Goal: Transaction & Acquisition: Subscribe to service/newsletter

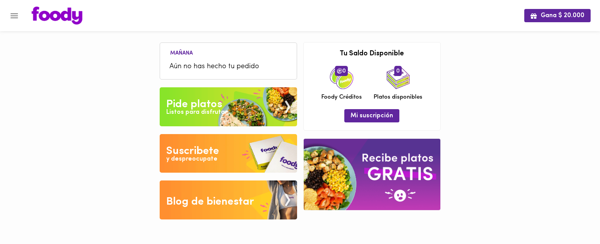
click at [11, 19] on icon "Menu" at bounding box center [14, 16] width 10 height 10
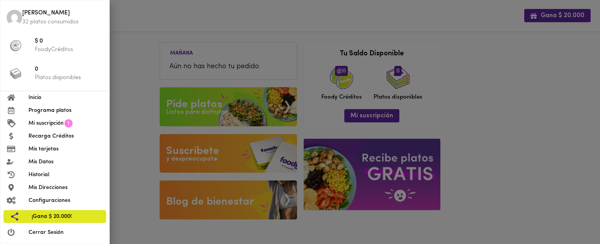
click at [46, 121] on span "Mi suscripción" at bounding box center [45, 123] width 35 height 8
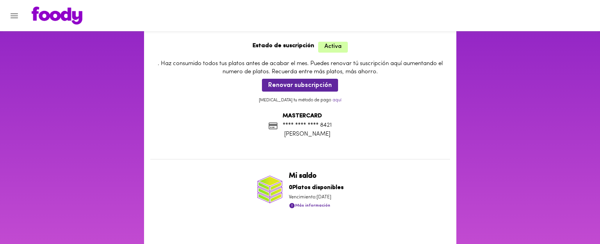
scroll to position [32, 0]
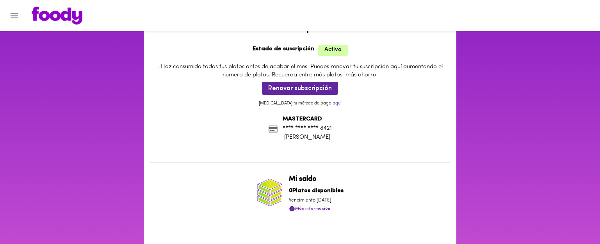
click at [311, 209] on span "Más información" at bounding box center [309, 209] width 41 height 10
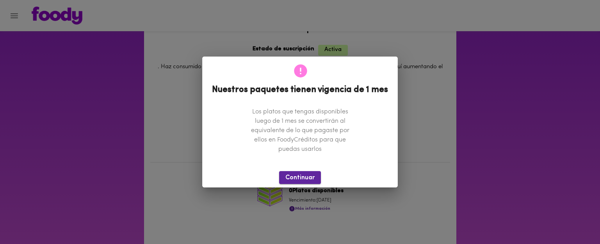
drag, startPoint x: 296, startPoint y: 175, endPoint x: 307, endPoint y: 172, distance: 11.0
click at [296, 175] on span "Continuar" at bounding box center [299, 177] width 29 height 7
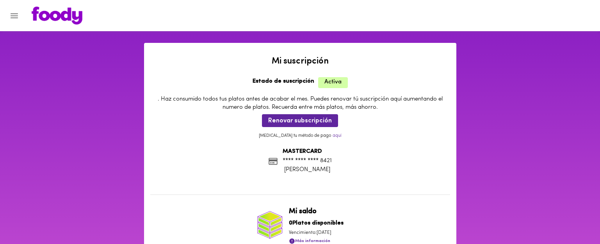
scroll to position [0, 0]
click at [15, 18] on icon "Menu" at bounding box center [14, 15] width 7 height 5
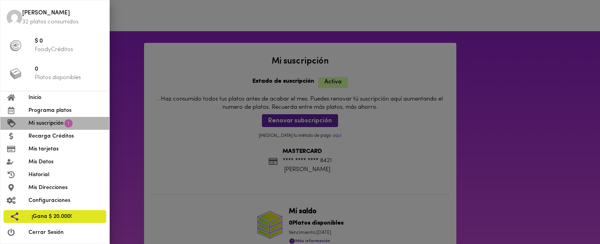
click at [37, 122] on span "Mi suscripción" at bounding box center [45, 123] width 35 height 8
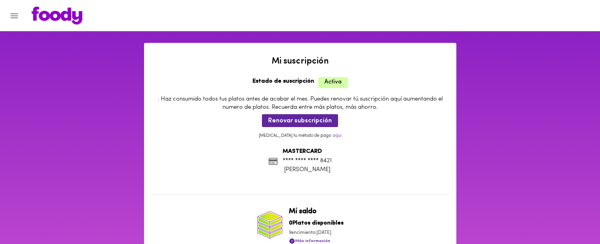
click at [7, 12] on div at bounding box center [4, 122] width 8 height 244
click at [17, 16] on icon "Menu" at bounding box center [14, 16] width 10 height 10
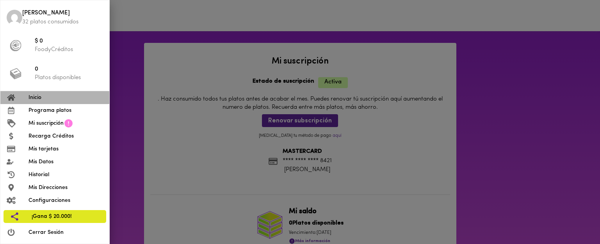
click at [41, 96] on span "Inicio" at bounding box center [65, 98] width 75 height 8
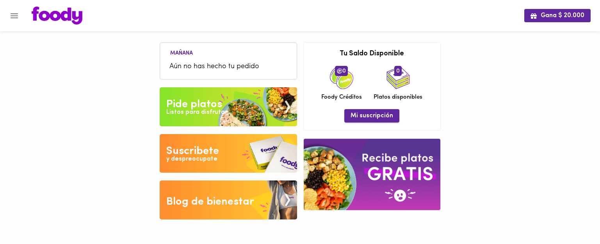
click at [377, 113] on span "Mi suscripción" at bounding box center [371, 115] width 43 height 7
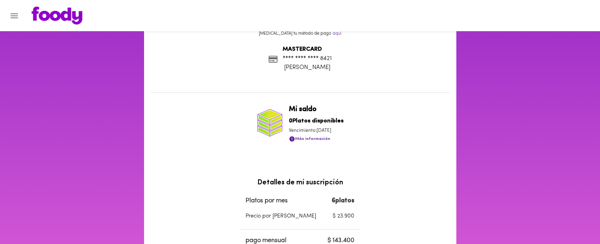
scroll to position [118, 0]
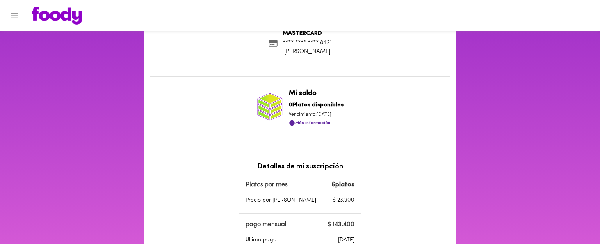
click at [304, 121] on span "Más información" at bounding box center [309, 123] width 41 height 10
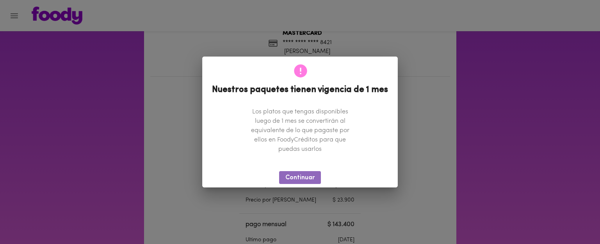
drag, startPoint x: 301, startPoint y: 174, endPoint x: 339, endPoint y: 154, distance: 42.4
click at [302, 174] on button "Continuar" at bounding box center [300, 177] width 42 height 13
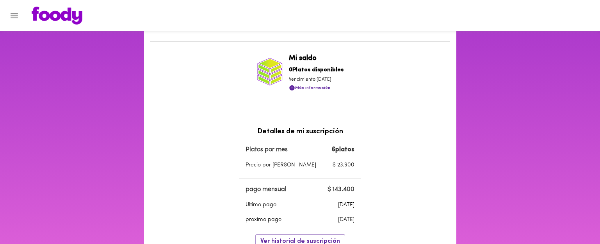
scroll to position [218, 0]
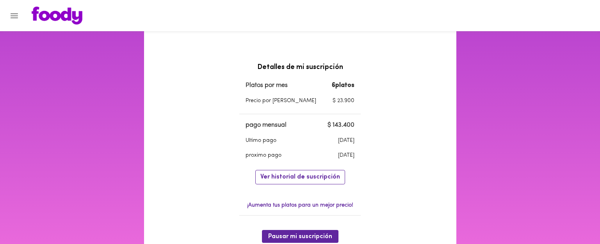
click at [311, 175] on span "Ver historial de suscripción" at bounding box center [300, 177] width 80 height 7
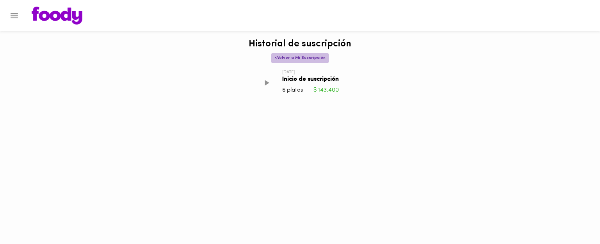
click at [277, 59] on span "< Volver a Mi Suscripción" at bounding box center [299, 57] width 51 height 5
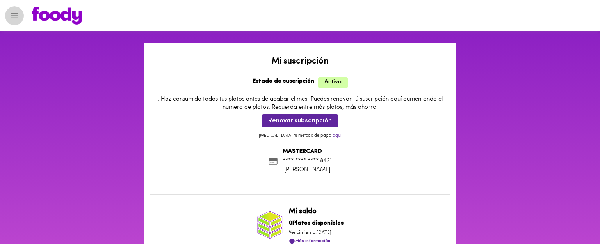
click at [17, 14] on icon "Menu" at bounding box center [14, 15] width 7 height 5
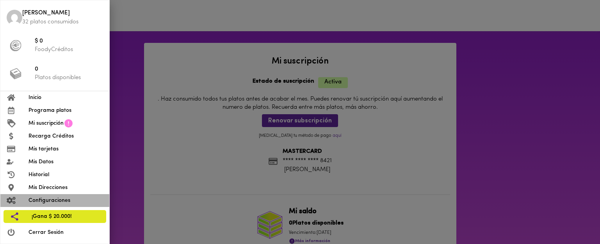
click at [44, 198] on span "Configuraciones" at bounding box center [65, 201] width 75 height 8
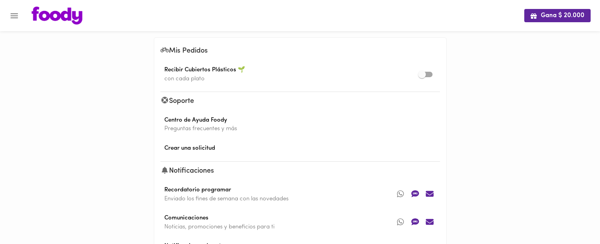
click at [21, 16] on button "Menu" at bounding box center [14, 15] width 19 height 19
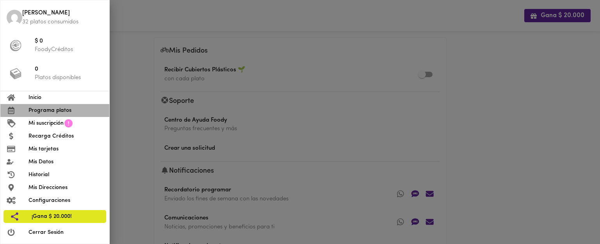
click at [43, 110] on span "Programa platos" at bounding box center [65, 110] width 75 height 8
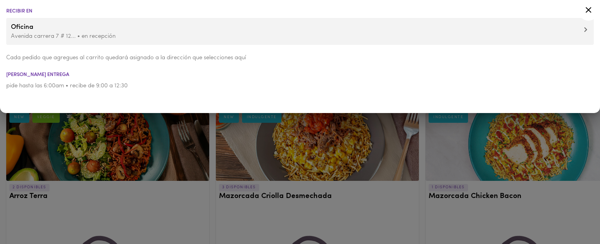
drag, startPoint x: 246, startPoint y: 132, endPoint x: 240, endPoint y: 132, distance: 6.2
click at [246, 132] on div at bounding box center [300, 122] width 600 height 244
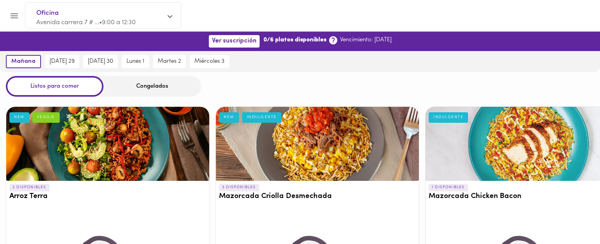
click at [14, 15] on icon "Menu" at bounding box center [14, 15] width 7 height 5
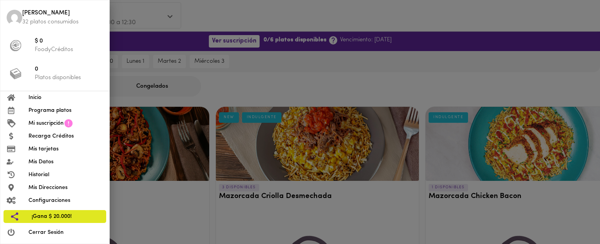
click at [55, 162] on span "Mis Datos" at bounding box center [65, 162] width 75 height 8
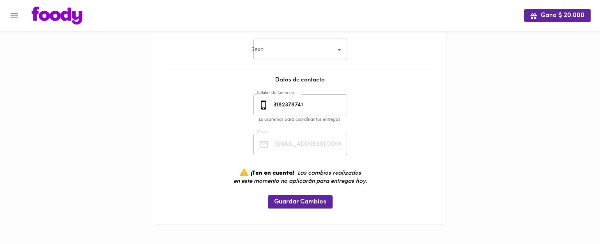
scroll to position [199, 0]
click at [14, 18] on icon "Menu" at bounding box center [14, 15] width 7 height 5
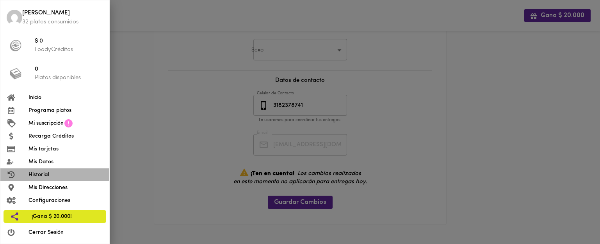
click at [54, 177] on span "Historial" at bounding box center [65, 175] width 75 height 8
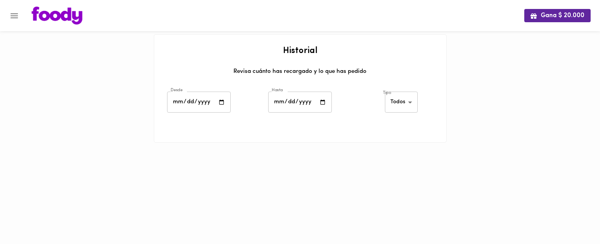
click at [13, 15] on icon "Menu" at bounding box center [14, 15] width 7 height 5
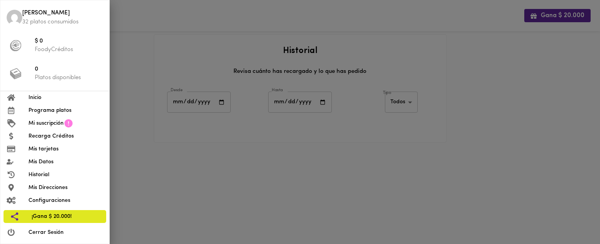
click at [54, 186] on span "Mis Direcciones" at bounding box center [65, 188] width 75 height 8
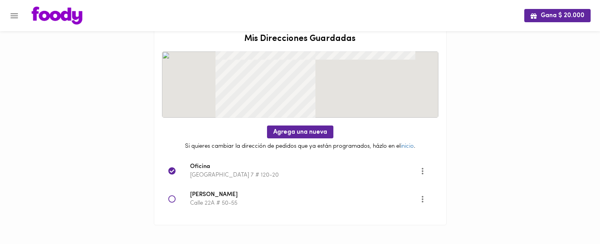
scroll to position [15, 0]
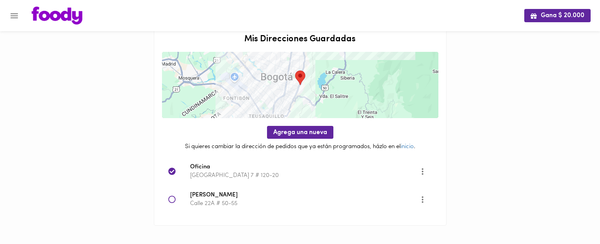
click at [7, 18] on div at bounding box center [4, 122] width 8 height 244
click at [21, 17] on button "Menu" at bounding box center [14, 15] width 19 height 19
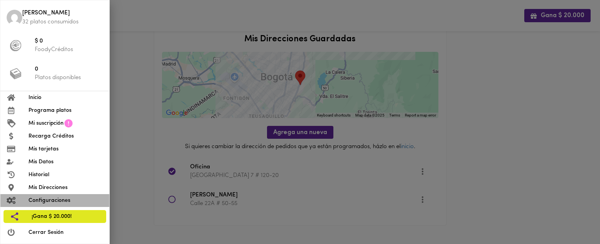
click at [67, 201] on span "Configuraciones" at bounding box center [65, 201] width 75 height 8
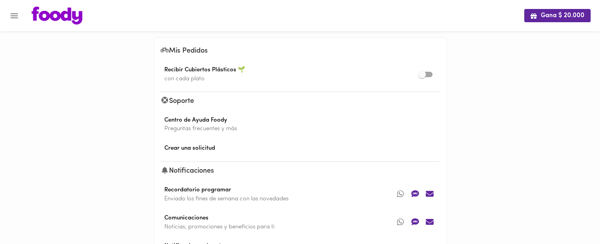
click at [16, 14] on icon "Menu" at bounding box center [14, 16] width 10 height 10
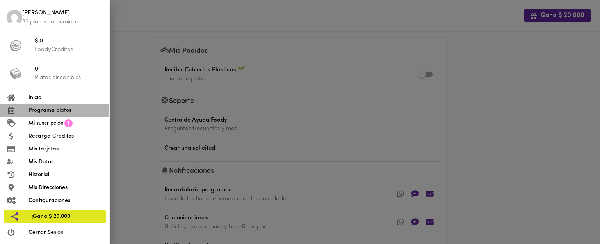
click at [44, 108] on span "Programa platos" at bounding box center [65, 110] width 75 height 8
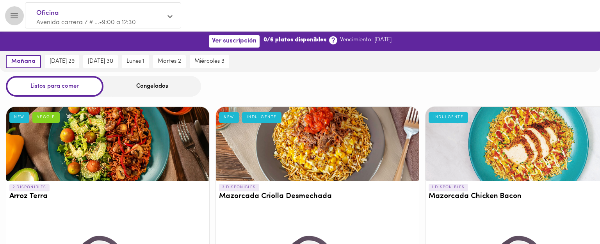
click at [12, 12] on icon "Menu" at bounding box center [14, 16] width 10 height 10
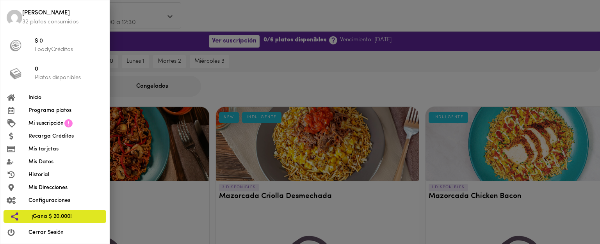
click at [12, 12] on img at bounding box center [15, 18] width 16 height 16
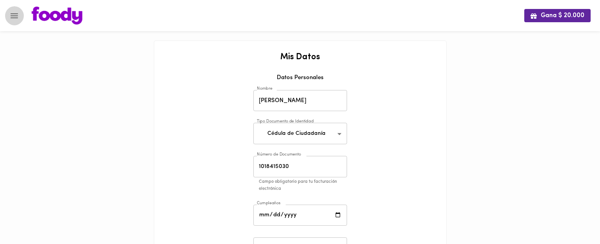
click at [13, 16] on icon "Menu" at bounding box center [14, 16] width 10 height 10
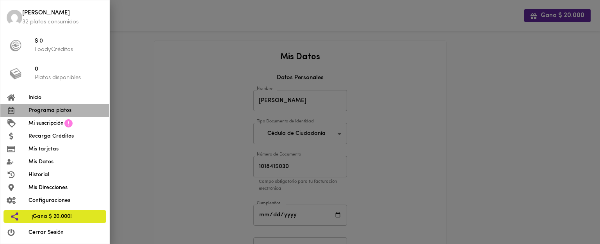
click at [30, 107] on span "Programa platos" at bounding box center [65, 110] width 75 height 8
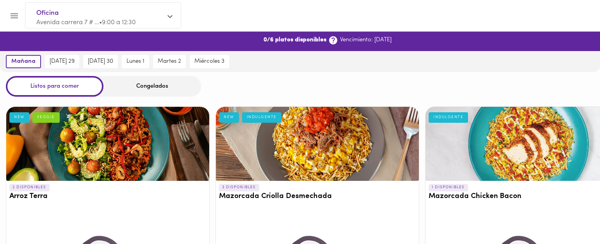
click at [230, 42] on span "Ver suscripción" at bounding box center [234, 40] width 44 height 7
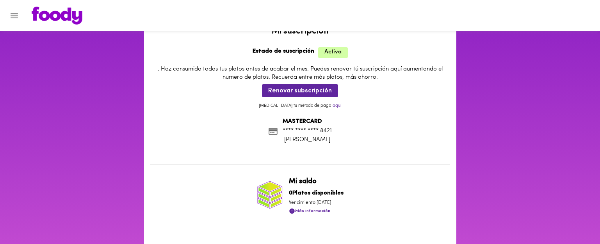
scroll to position [33, 0]
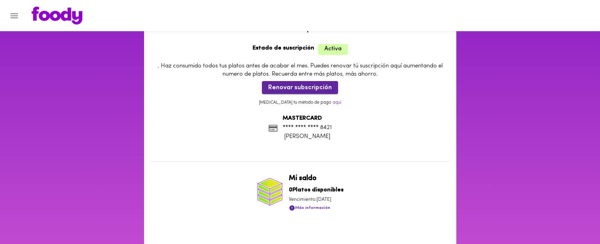
click at [295, 86] on span "Renovar subscripción" at bounding box center [300, 87] width 64 height 7
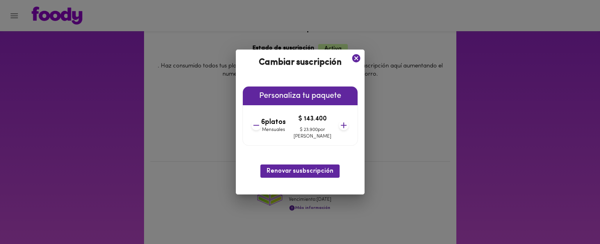
click at [339, 124] on icon at bounding box center [344, 126] width 10 height 10
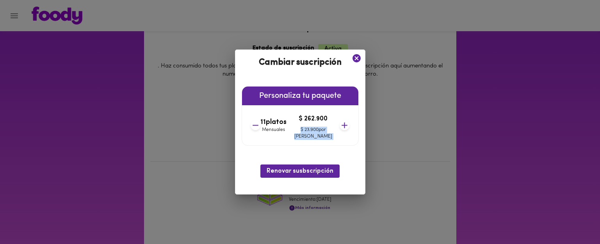
click at [339, 124] on icon at bounding box center [344, 126] width 10 height 10
click at [340, 150] on div "Personaliza tu paquete 12 platos Mensuales $ 286.800 $ 23.900 por plato" at bounding box center [299, 116] width 131 height 72
drag, startPoint x: 344, startPoint y: 164, endPoint x: 348, endPoint y: 156, distance: 8.6
click at [344, 164] on div "Cambiar suscripción Personaliza tu paquete 12 platos Mensuales $ 286.800 $ 23.9…" at bounding box center [299, 122] width 131 height 145
click at [352, 58] on icon at bounding box center [357, 58] width 10 height 10
